Goal: Task Accomplishment & Management: Manage account settings

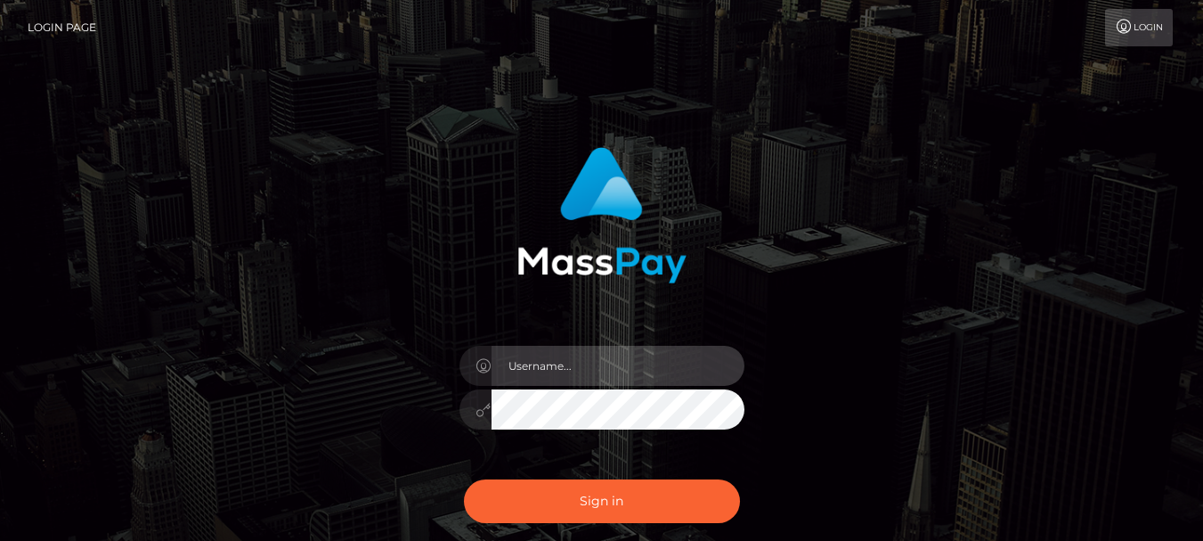
click at [546, 370] on input "text" at bounding box center [618, 366] width 253 height 40
type input "gabrieljceballos@gmail.com"
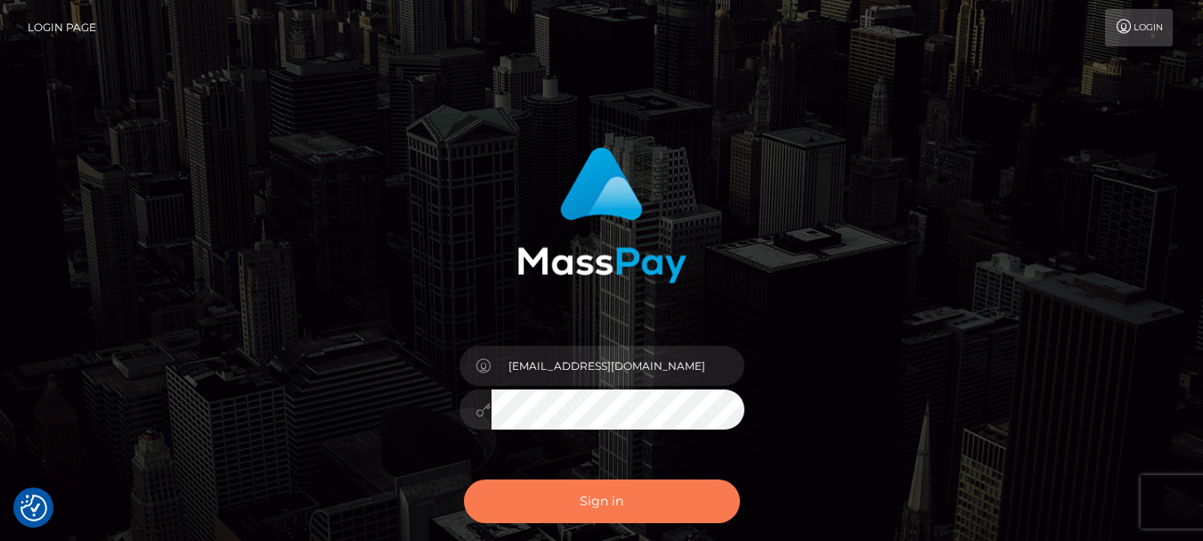
click at [622, 496] on button "Sign in" at bounding box center [602, 501] width 276 height 44
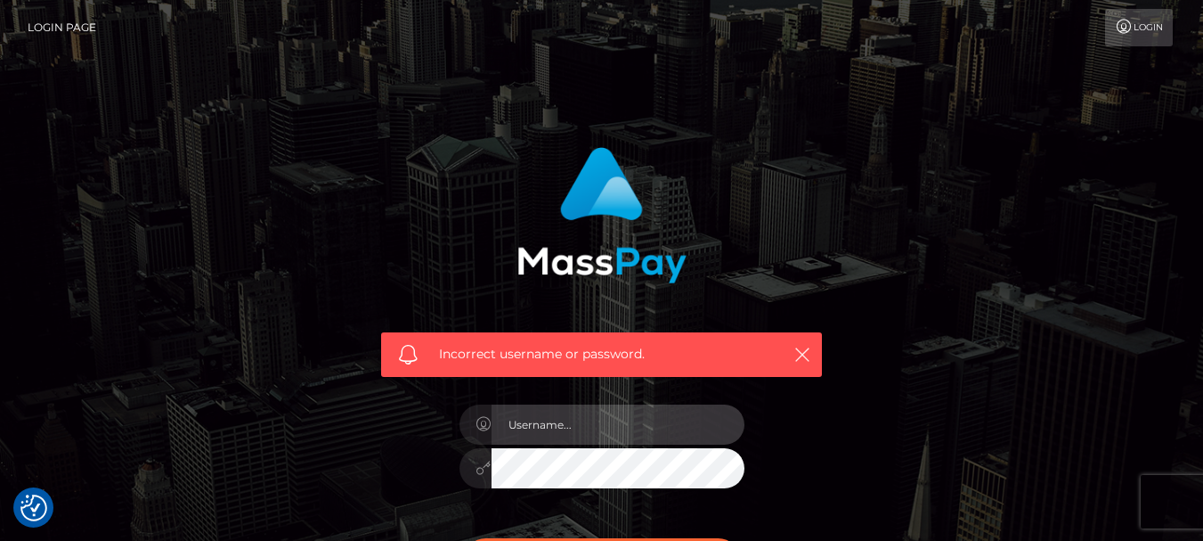
click at [536, 434] on input "text" at bounding box center [618, 424] width 253 height 40
type input "gabrieljceballos@gmail.com"
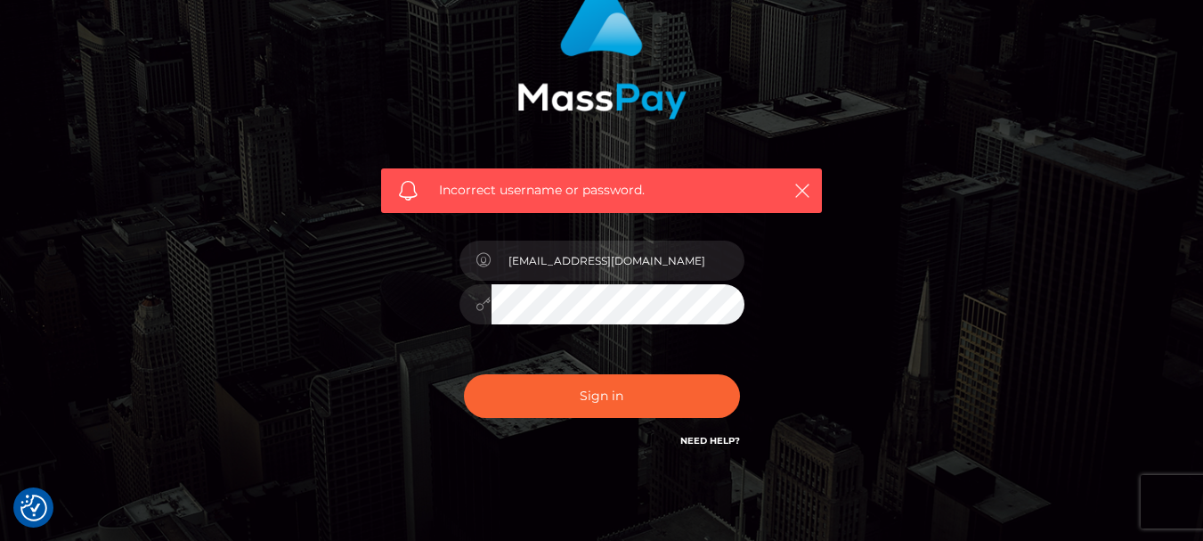
scroll to position [183, 0]
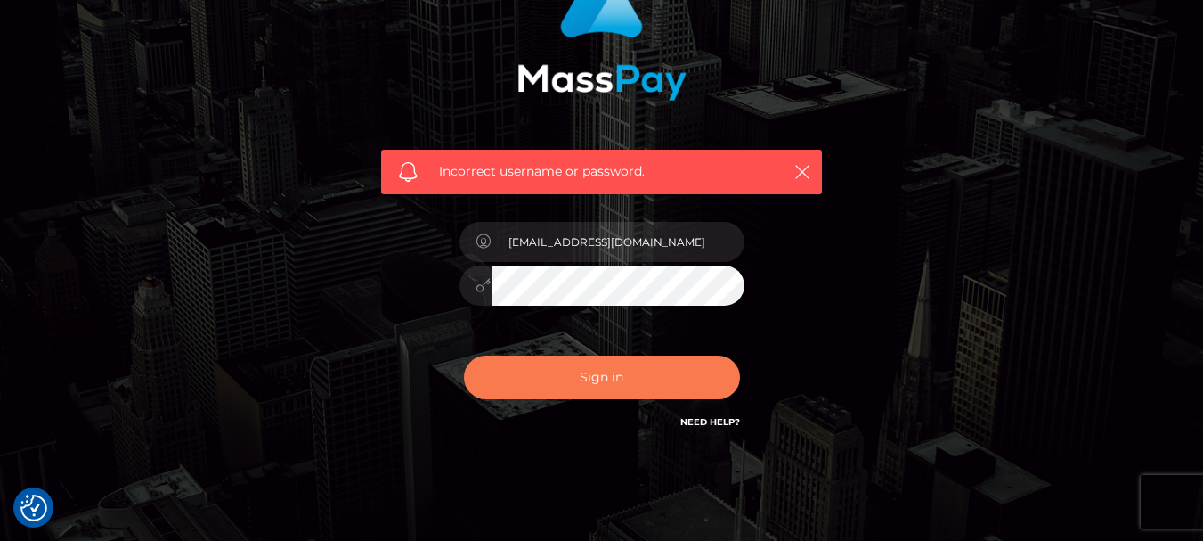
click at [598, 380] on button "Sign in" at bounding box center [602, 377] width 276 height 44
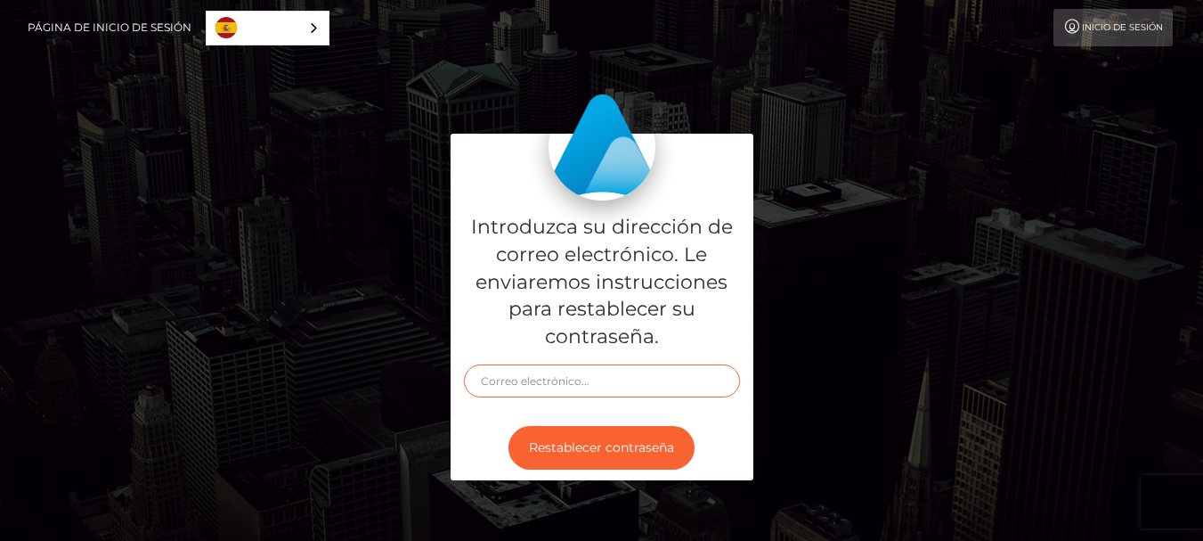
click at [505, 378] on input "text" at bounding box center [602, 380] width 276 height 33
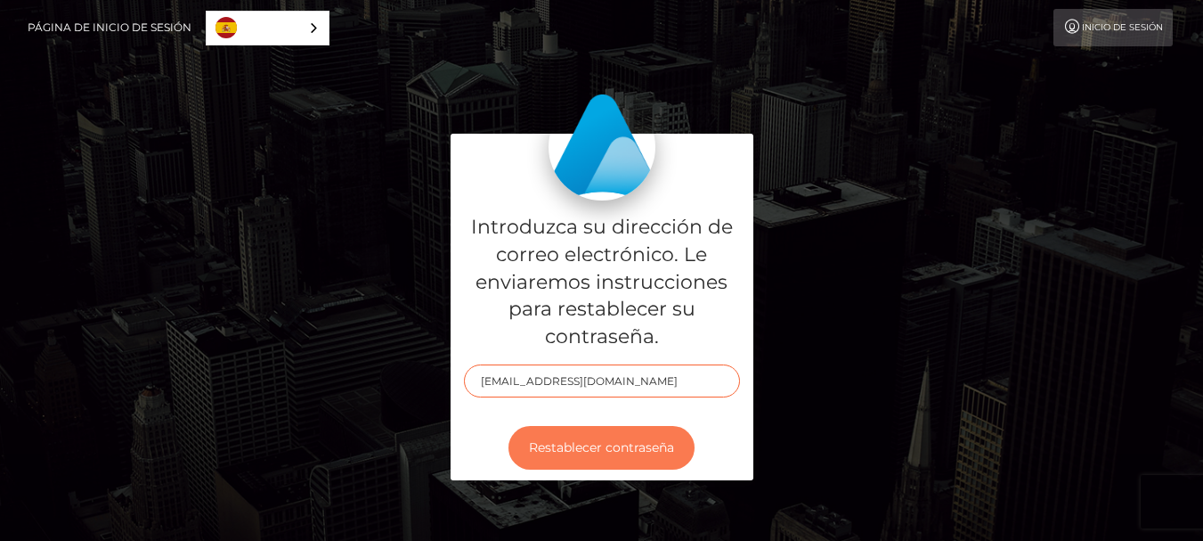
type input "[EMAIL_ADDRESS][DOMAIN_NAME]"
click at [596, 449] on button "Restablecer contraseña" at bounding box center [602, 448] width 186 height 44
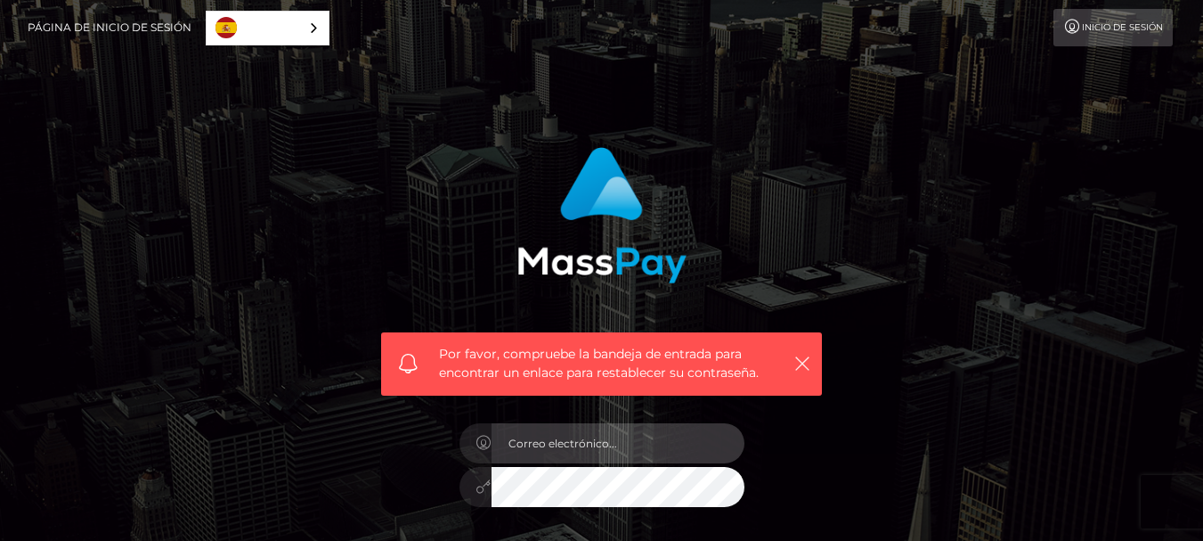
click at [515, 443] on input "email" at bounding box center [618, 443] width 253 height 40
type input "ga"
